Goal: Information Seeking & Learning: Learn about a topic

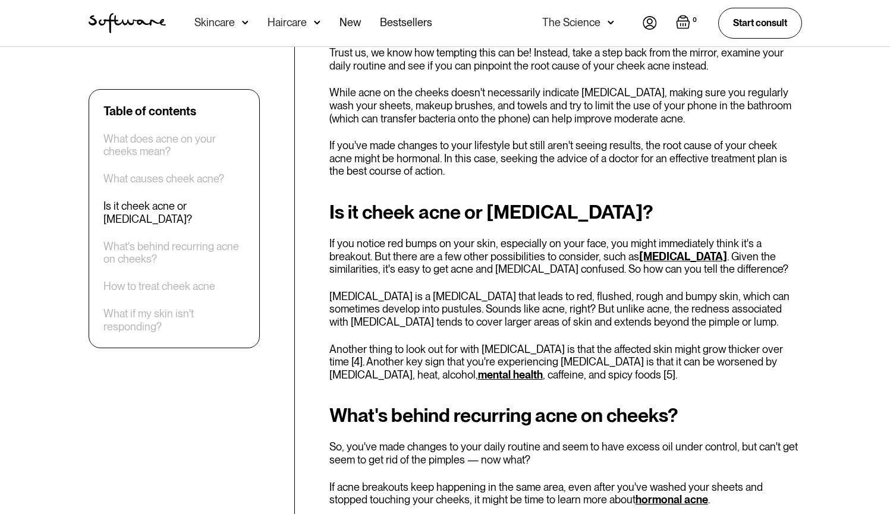
scroll to position [2005, 0]
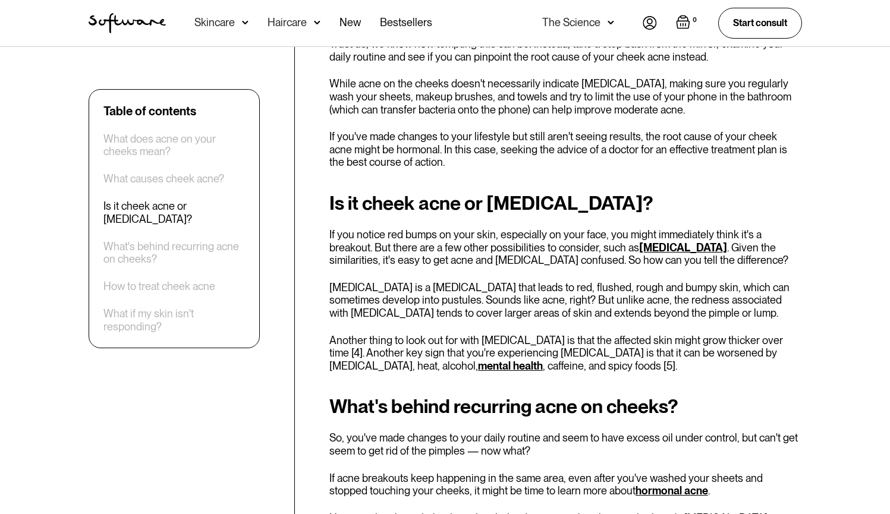
click at [457, 228] on p "If you notice red bumps on your skin, especially on your face, you might immedi…" at bounding box center [565, 247] width 473 height 39
drag, startPoint x: 633, startPoint y: 228, endPoint x: 591, endPoint y: 221, distance: 42.7
click at [457, 228] on p "If you notice red bumps on your skin, especially on your face, you might immedi…" at bounding box center [565, 247] width 473 height 39
click at [415, 247] on div "Is it cheek acne or [MEDICAL_DATA]? If you notice red bumps on your skin, espec…" at bounding box center [565, 283] width 473 height 180
drag, startPoint x: 385, startPoint y: 277, endPoint x: 426, endPoint y: 282, distance: 42.0
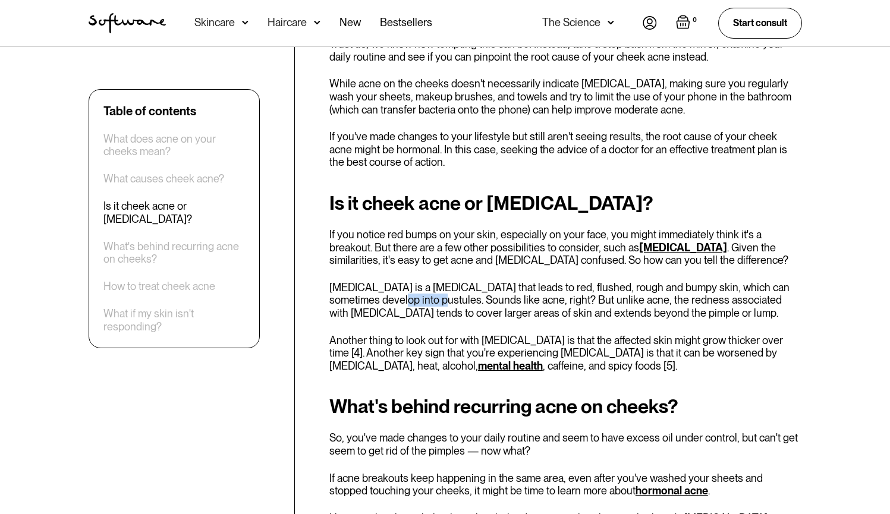
click at [426, 282] on p "[MEDICAL_DATA] is a [MEDICAL_DATA] that leads to red, flushed, rough and bumpy …" at bounding box center [565, 300] width 473 height 39
copy p "pustules"
click at [457, 1] on div "Acne Ageing Pigmentation Everyday care Hair Loss Learn Skincare Custom Formulas…" at bounding box center [445, 23] width 742 height 46
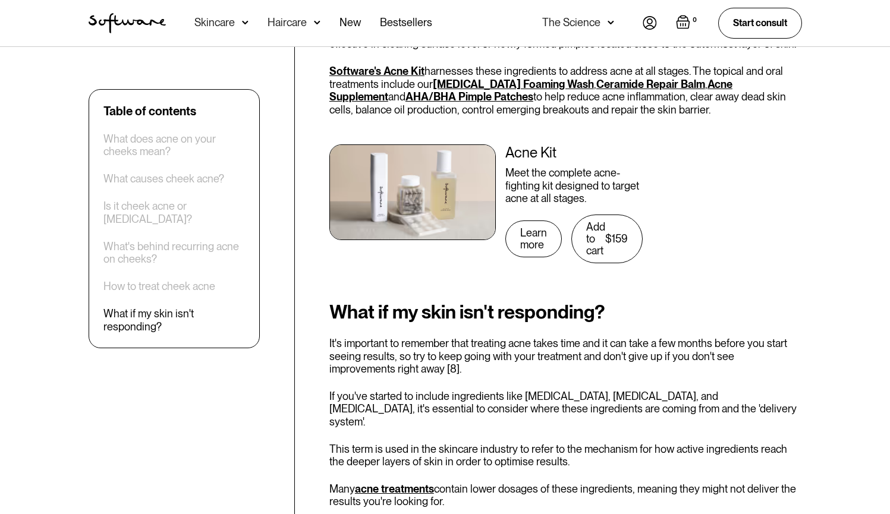
scroll to position [2852, 0]
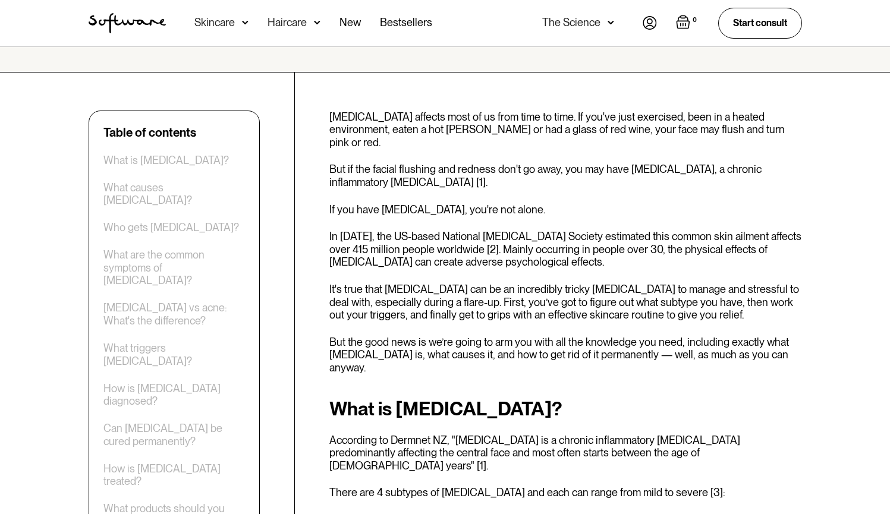
scroll to position [473, 0]
